Goal: Task Accomplishment & Management: Manage account settings

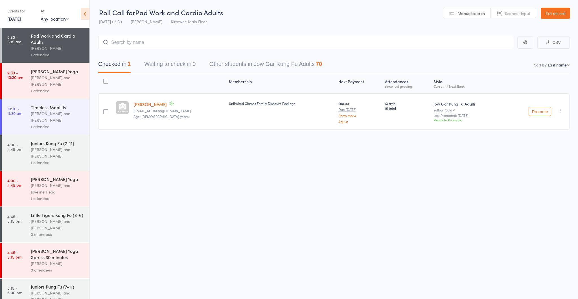
click at [50, 82] on div "[PERSON_NAME] and [PERSON_NAME]" at bounding box center [58, 80] width 54 height 13
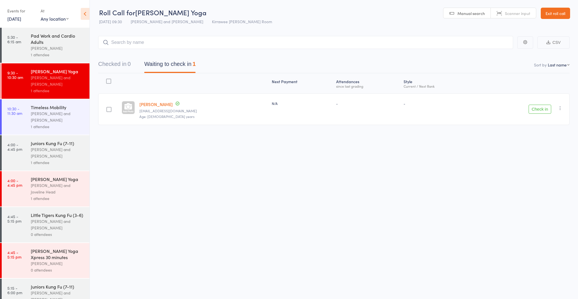
click at [123, 63] on button "Checked in 0" at bounding box center [114, 65] width 32 height 15
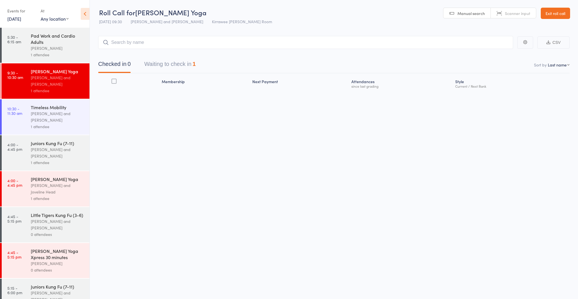
click at [65, 110] on div "Timeless Mobility" at bounding box center [58, 107] width 54 height 6
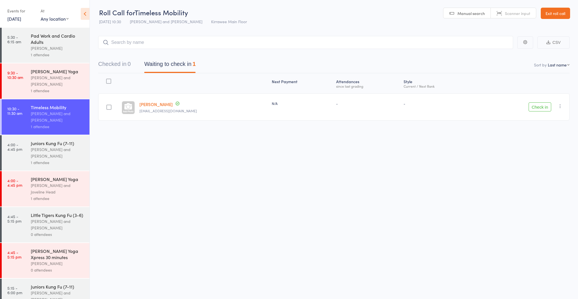
click at [53, 87] on div "1 attendee" at bounding box center [58, 90] width 54 height 6
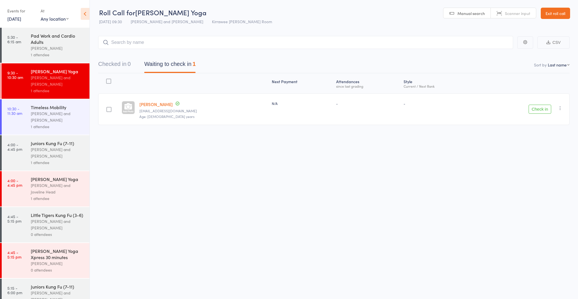
click at [540, 10] on header "Roll Call for Nei Dan Yoga 13 Aug 09:30 Nathan Head and Nathan Donnellan Kirraw…" at bounding box center [334, 14] width 489 height 28
click at [541, 10] on link "Exit roll call" at bounding box center [555, 13] width 29 height 11
click at [542, 10] on link "Exit roll call" at bounding box center [555, 13] width 29 height 11
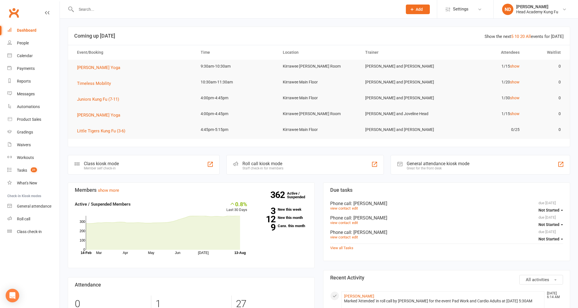
click at [299, 10] on input "text" at bounding box center [237, 9] width 325 height 8
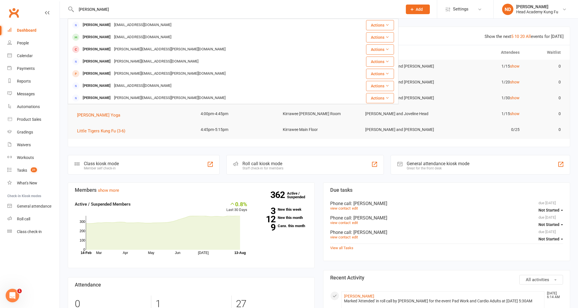
type input "[PERSON_NAME]"
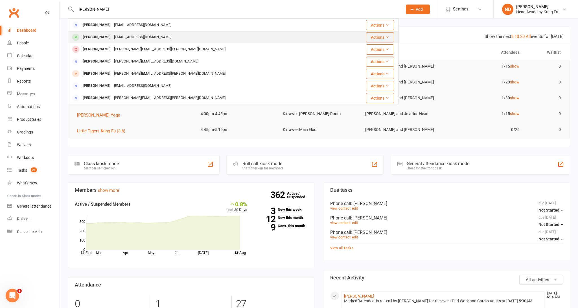
drag, startPoint x: 147, startPoint y: 1, endPoint x: 145, endPoint y: 38, distance: 36.7
click at [145, 38] on div "[EMAIL_ADDRESS][DOMAIN_NAME]" at bounding box center [142, 37] width 61 height 8
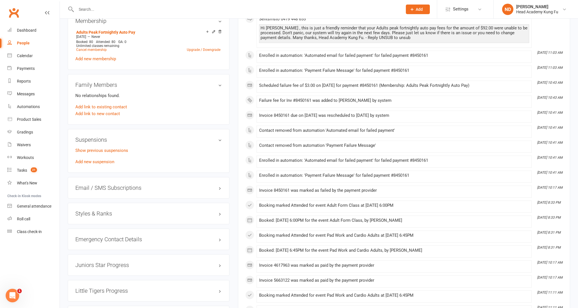
scroll to position [310, 0]
click at [105, 162] on link "Add new suspension" at bounding box center [94, 160] width 39 height 5
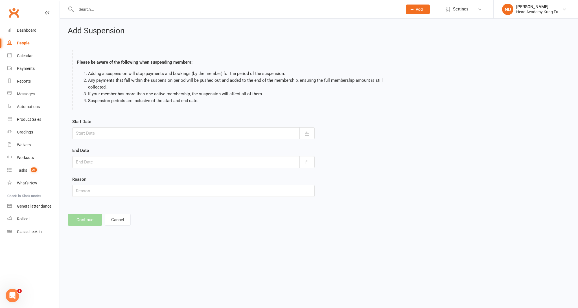
click at [82, 132] on div at bounding box center [193, 133] width 243 height 12
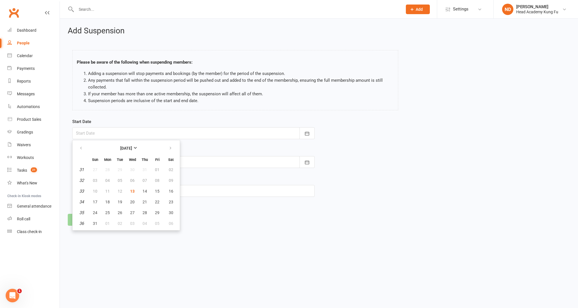
click at [136, 189] on button "13" at bounding box center [133, 191] width 12 height 10
type input "[DATE]"
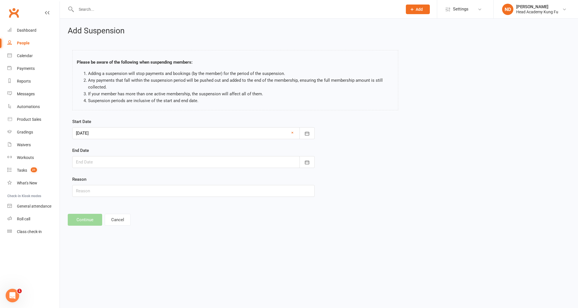
click at [85, 165] on div at bounding box center [193, 162] width 243 height 12
drag, startPoint x: 134, startPoint y: 220, endPoint x: 132, endPoint y: 215, distance: 4.8
click at [134, 220] on span "13" at bounding box center [132, 219] width 5 height 5
click at [106, 193] on input "text" at bounding box center [193, 191] width 243 height 12
drag, startPoint x: 114, startPoint y: 160, endPoint x: 116, endPoint y: 162, distance: 2.9
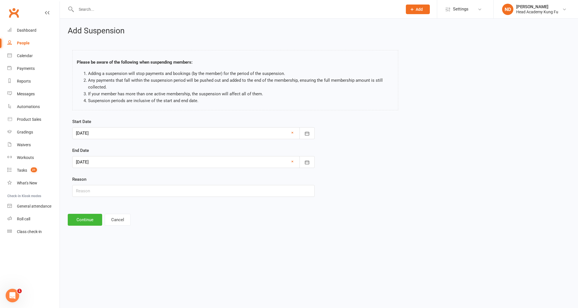
click at [114, 160] on div at bounding box center [193, 162] width 243 height 12
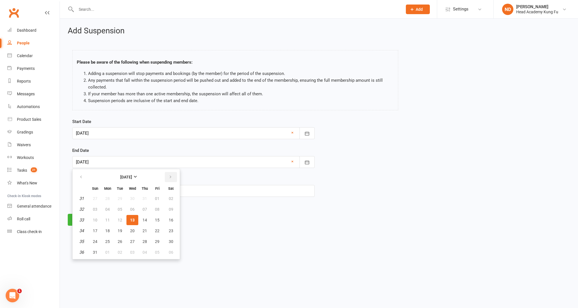
click at [167, 178] on button "button" at bounding box center [171, 177] width 12 height 10
click at [123, 239] on button "30" at bounding box center [120, 241] width 12 height 10
type input "[DATE]"
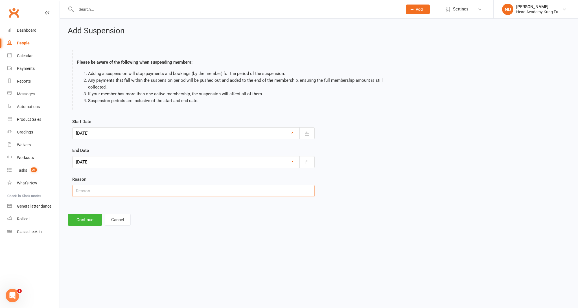
click at [133, 197] on input "text" at bounding box center [193, 191] width 243 height 12
type input "Injury"
click at [90, 224] on button "Continue" at bounding box center [85, 220] width 34 height 12
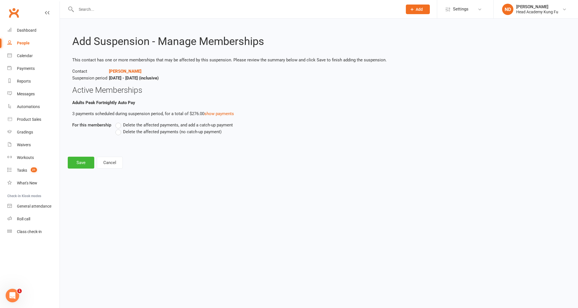
click at [144, 134] on label "Delete the affected payments (no catch-up payment)" at bounding box center [169, 131] width 106 height 7
click at [119, 128] on input "Delete the affected payments (no catch-up payment)" at bounding box center [118, 128] width 4 height 0
click at [81, 164] on button "Save" at bounding box center [81, 162] width 27 height 12
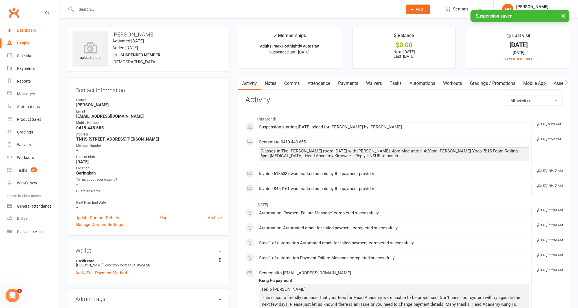
click at [38, 32] on link "Dashboard" at bounding box center [33, 30] width 52 height 13
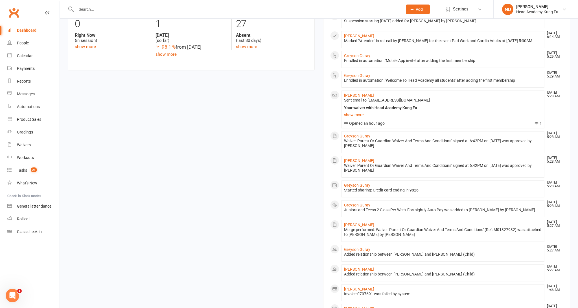
scroll to position [280, 0]
